Goal: Task Accomplishment & Management: Use online tool/utility

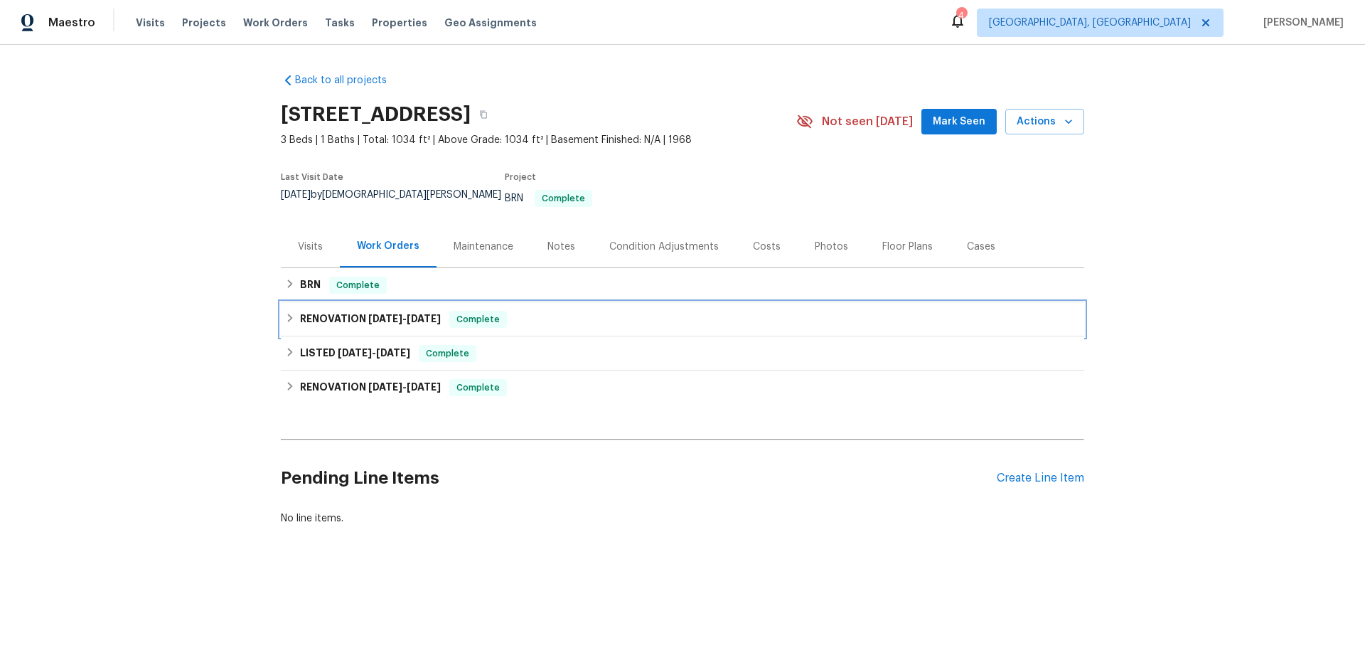
click at [366, 311] on div "RENOVATION [DATE] - [DATE] Complete" at bounding box center [682, 319] width 795 height 17
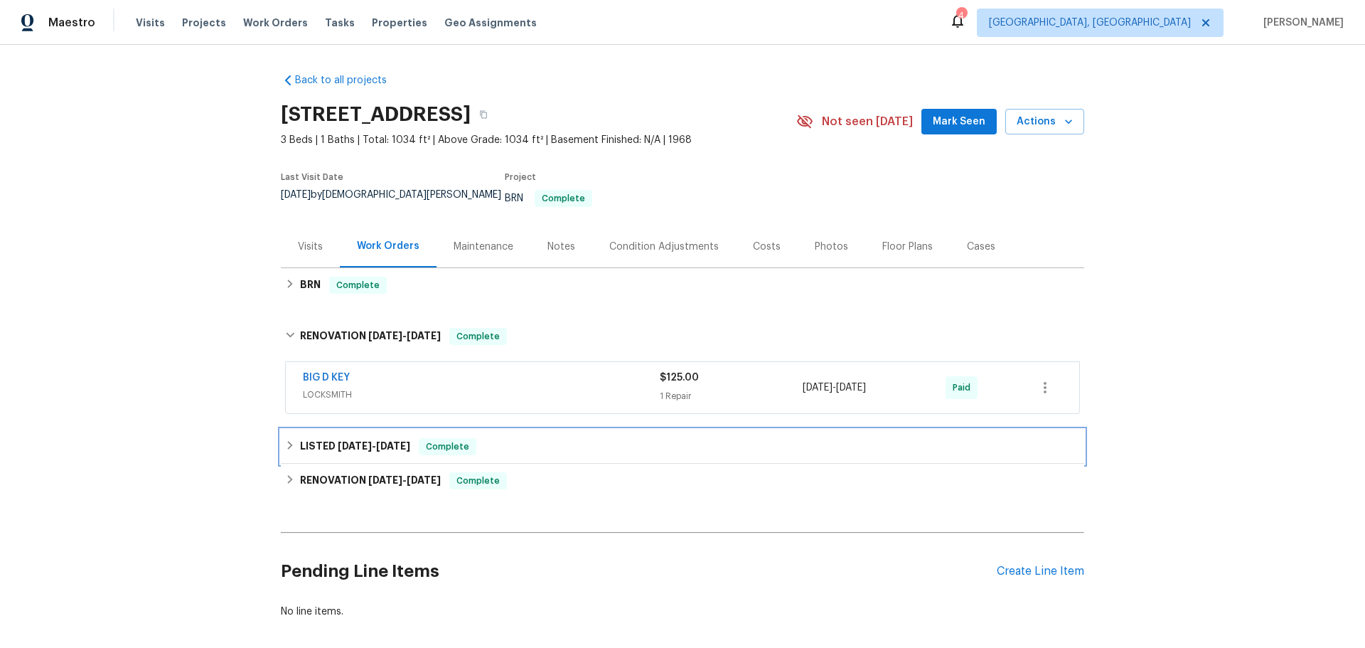
click at [307, 438] on h6 "LISTED [DATE] - [DATE]" at bounding box center [355, 446] width 110 height 17
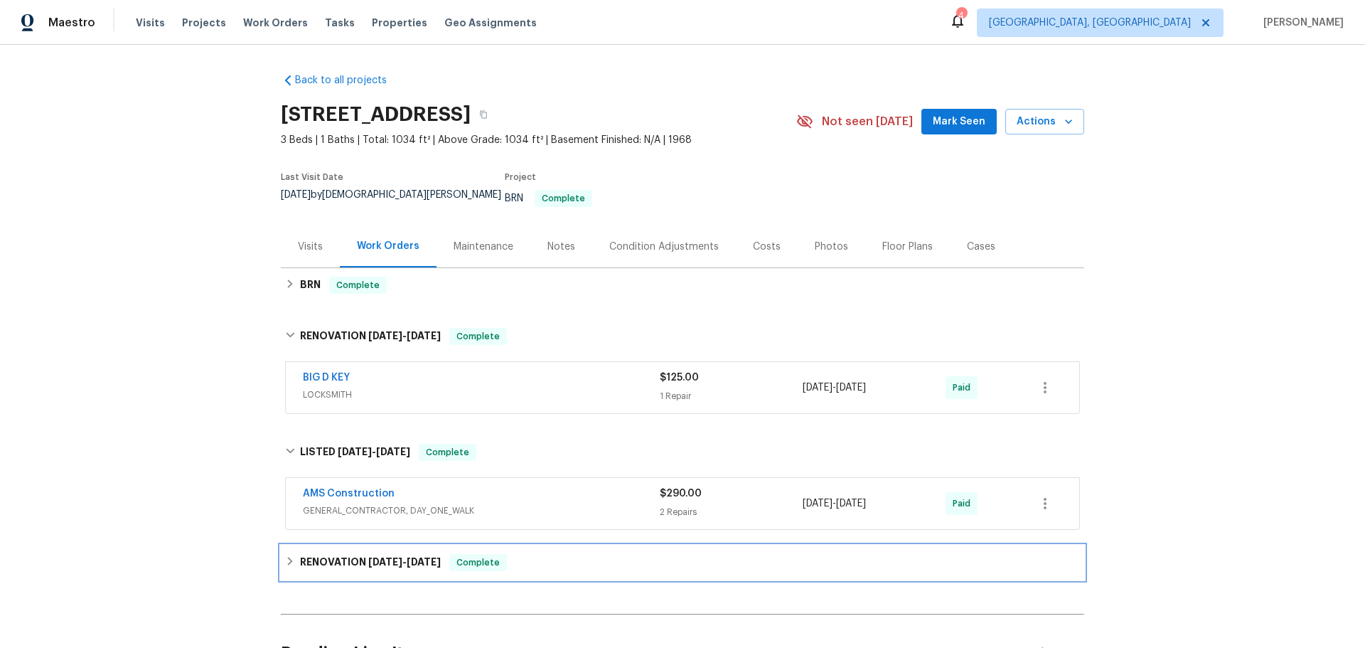
click at [310, 545] on div "RENOVATION [DATE] - [DATE] Complete" at bounding box center [682, 562] width 803 height 34
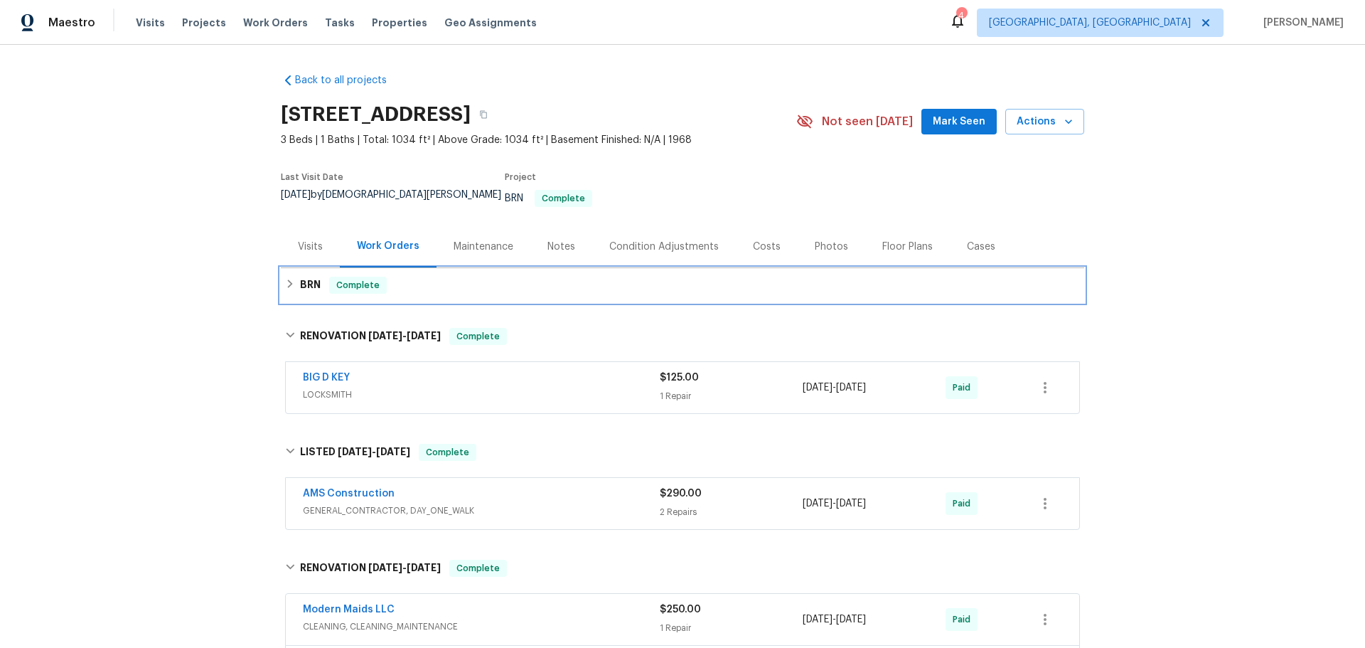
click at [397, 277] on div "BRN Complete" at bounding box center [682, 285] width 795 height 17
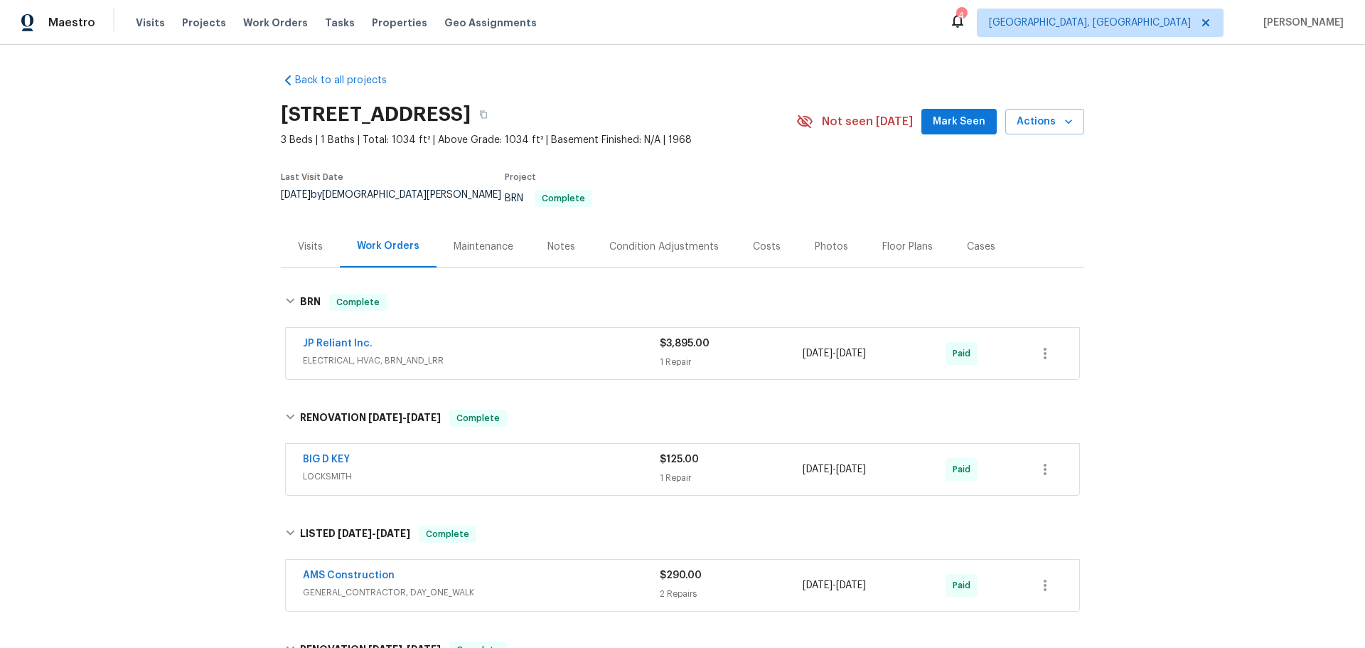
click at [407, 336] on div "JP Reliant Inc." at bounding box center [481, 344] width 357 height 17
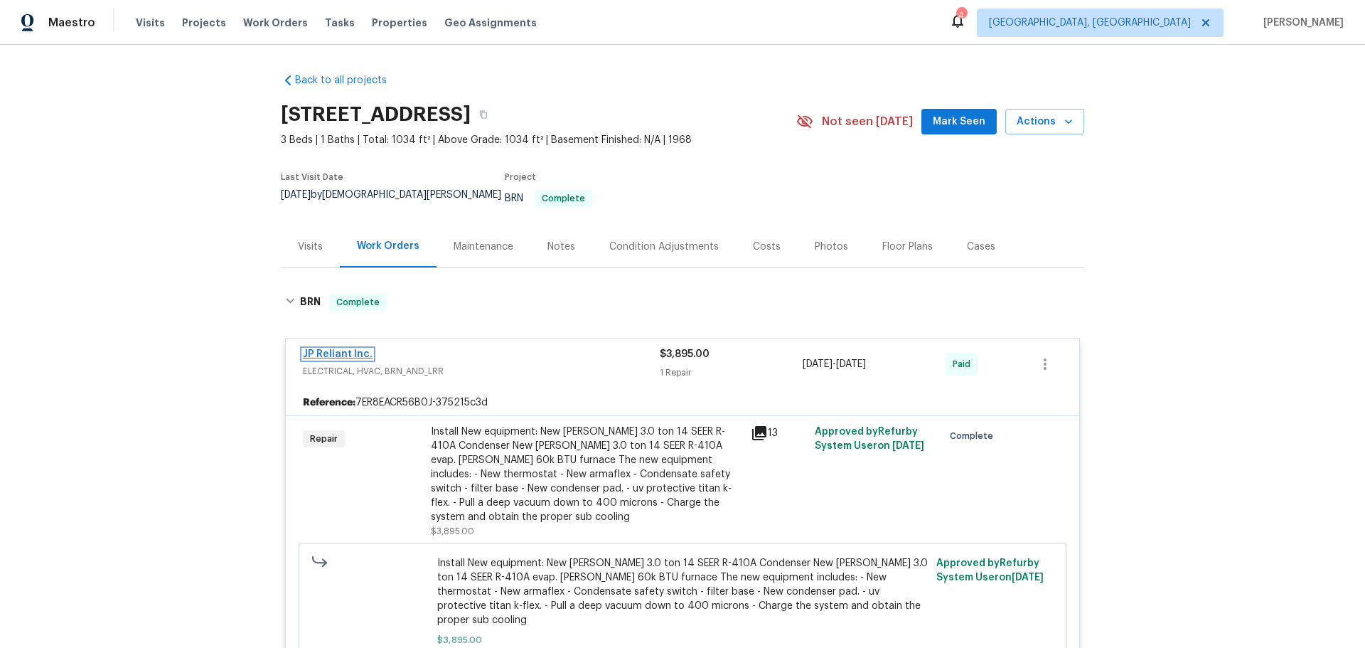
click at [316, 349] on link "JP Reliant Inc." at bounding box center [338, 354] width 70 height 10
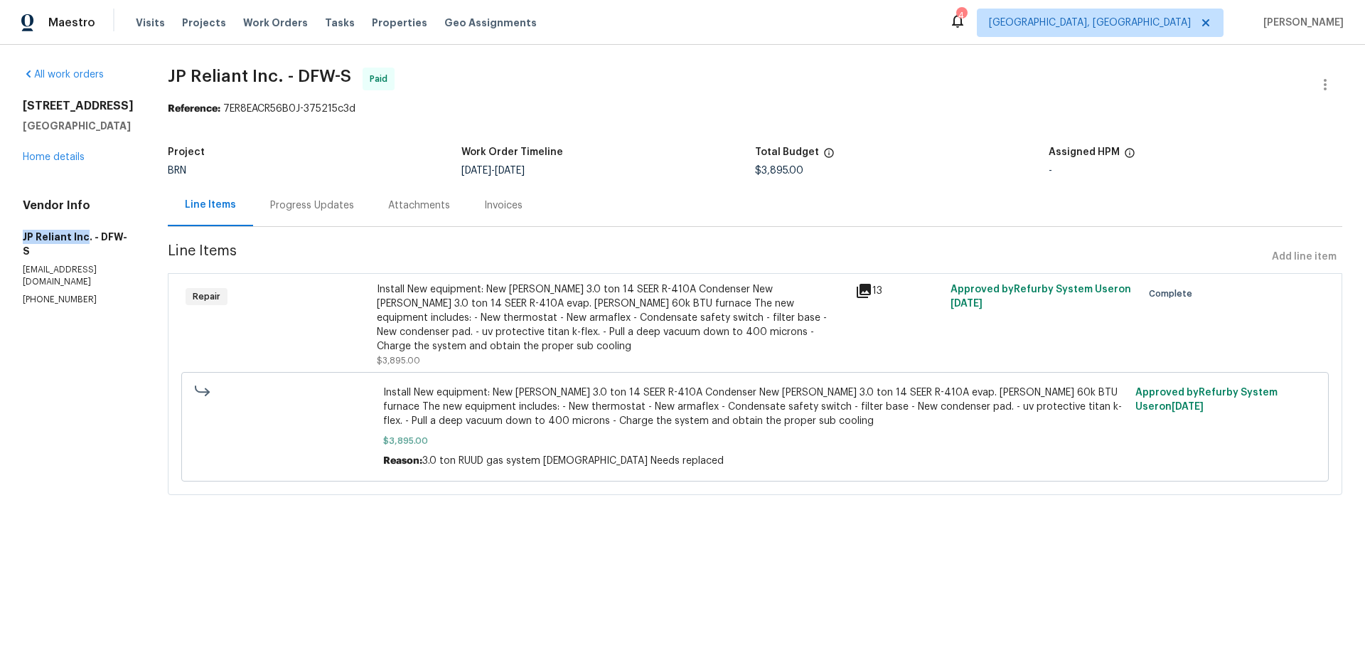
drag, startPoint x: 11, startPoint y: 189, endPoint x: 48, endPoint y: 189, distance: 37.7
click at [48, 189] on div "All work orders [STREET_ADDRESS][PERSON_NAME] Home details Vendor Info JP Relia…" at bounding box center [682, 290] width 1365 height 490
copy h5 "JP Reliant Inc"
click at [388, 198] on div "Attachments" at bounding box center [419, 205] width 62 height 14
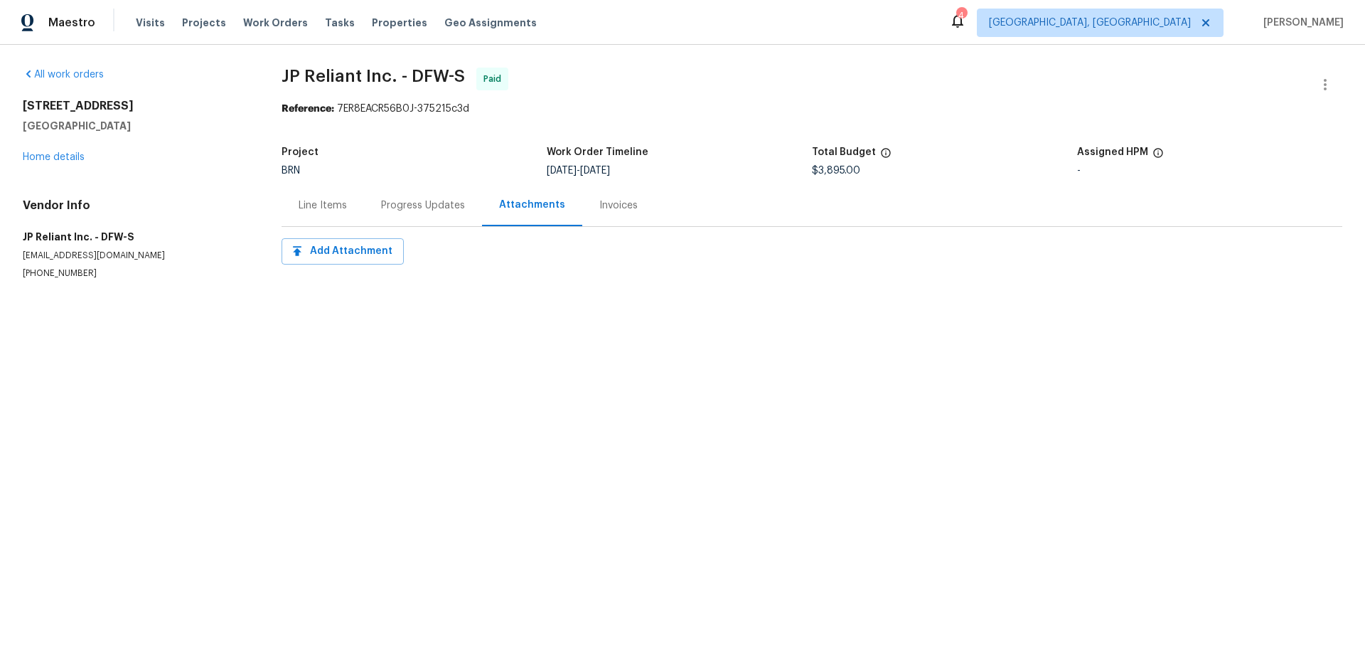
click at [599, 198] on div "Invoices" at bounding box center [618, 205] width 38 height 14
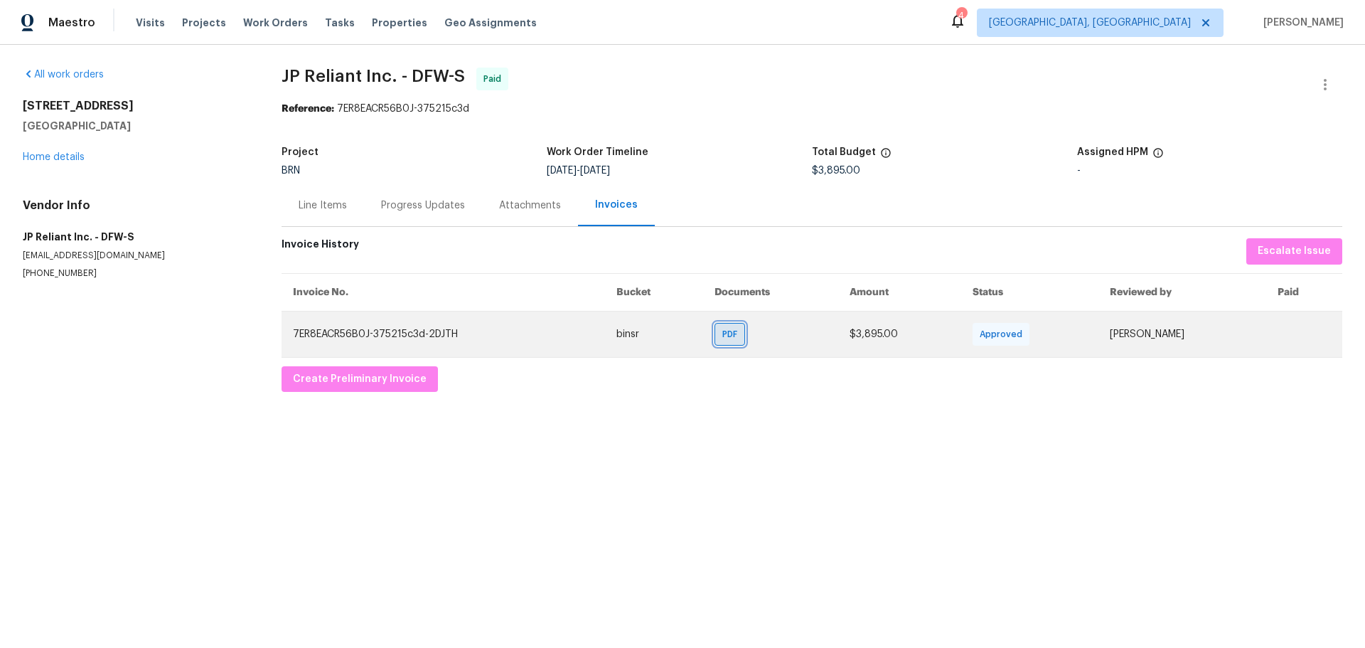
click at [743, 327] on span "PDF" at bounding box center [732, 334] width 21 height 14
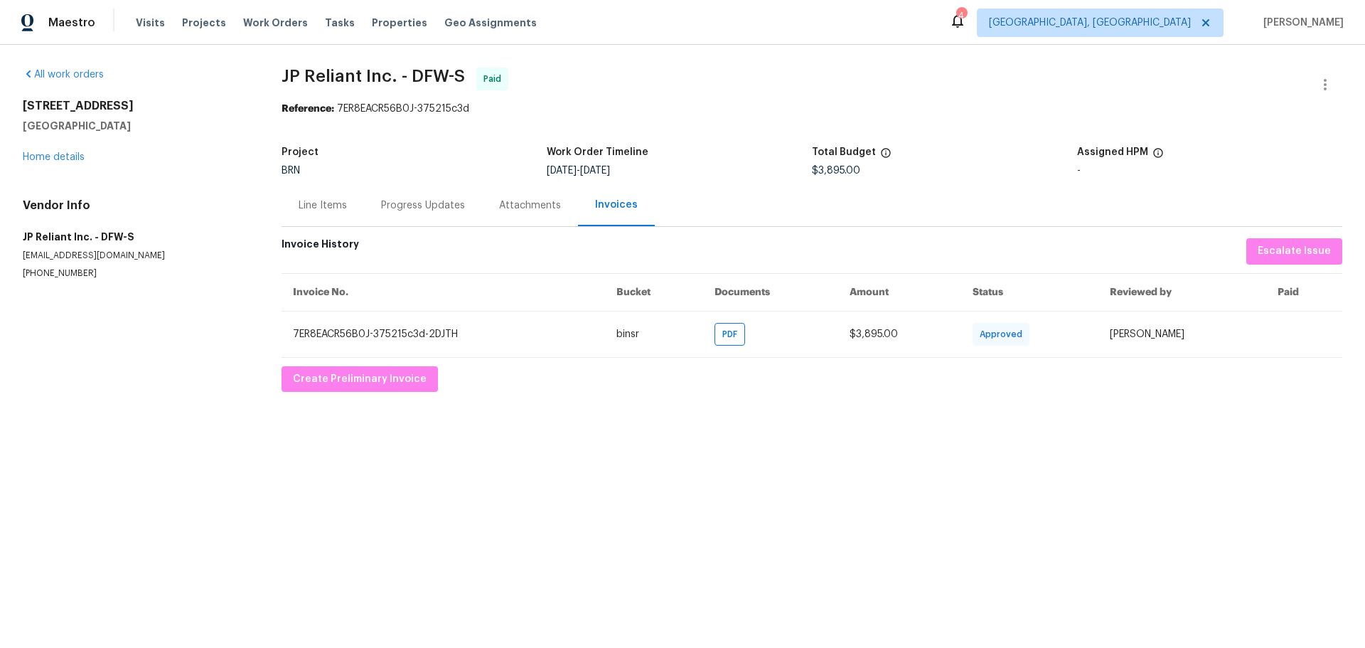
drag, startPoint x: 478, startPoint y: 565, endPoint x: 417, endPoint y: 400, distance: 176.3
click at [463, 414] on html "Maestro Visits Projects Work Orders Tasks Properties Geo Assignments 4 [GEOGRAP…" at bounding box center [682, 207] width 1365 height 414
